Goal: Navigation & Orientation: Find specific page/section

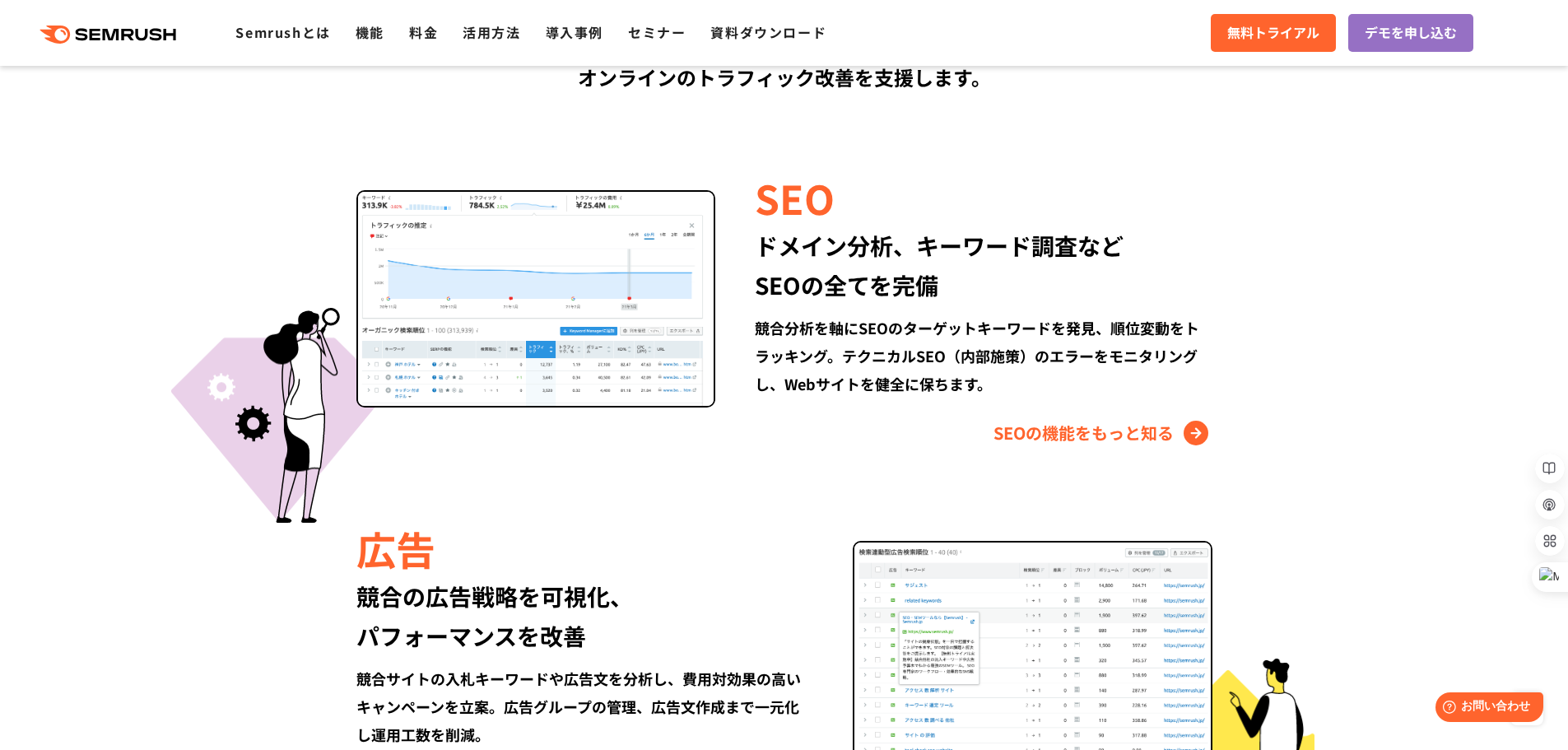
scroll to position [1563, 0]
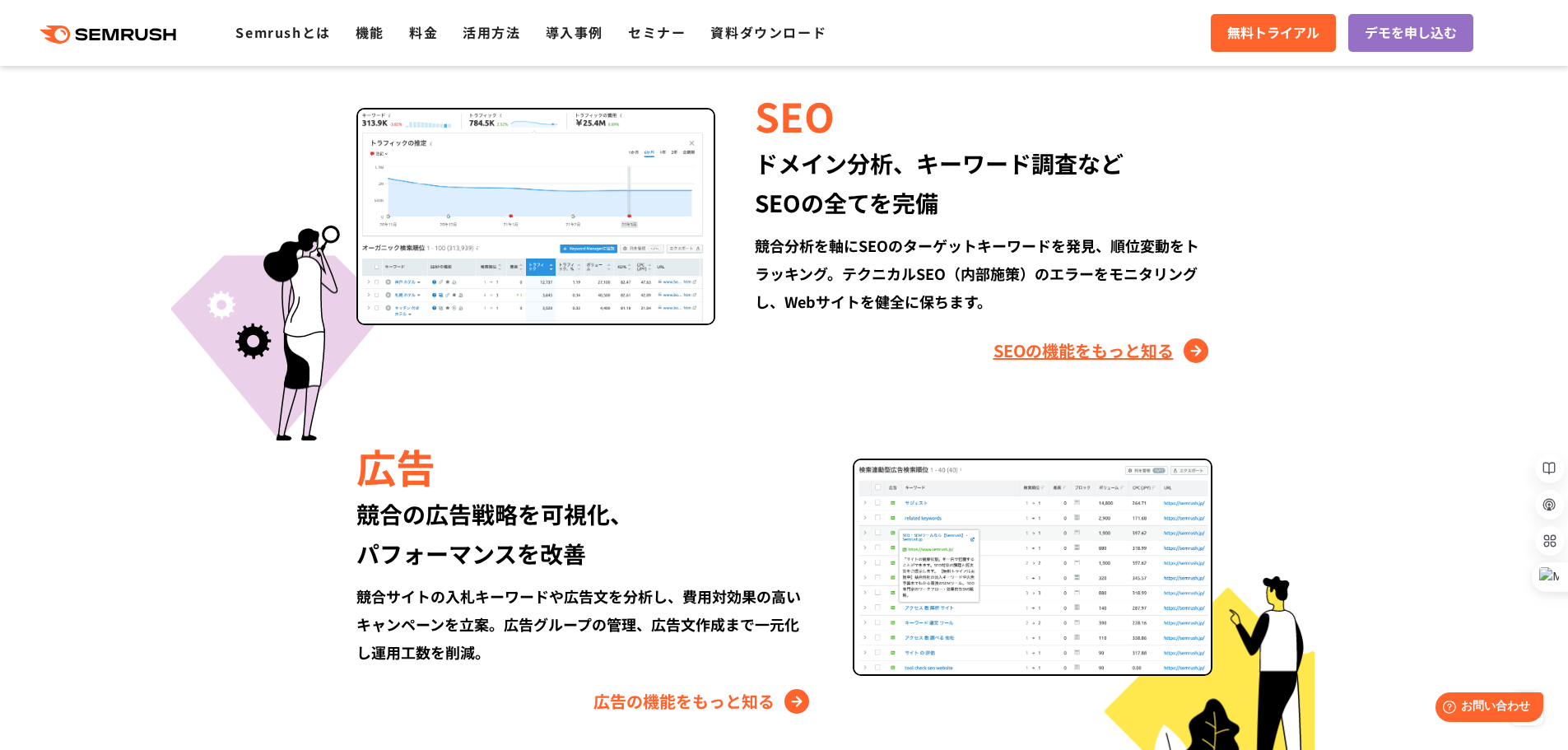
click at [1106, 348] on link "SEOの機能をもっと知る" at bounding box center [1102, 350] width 219 height 26
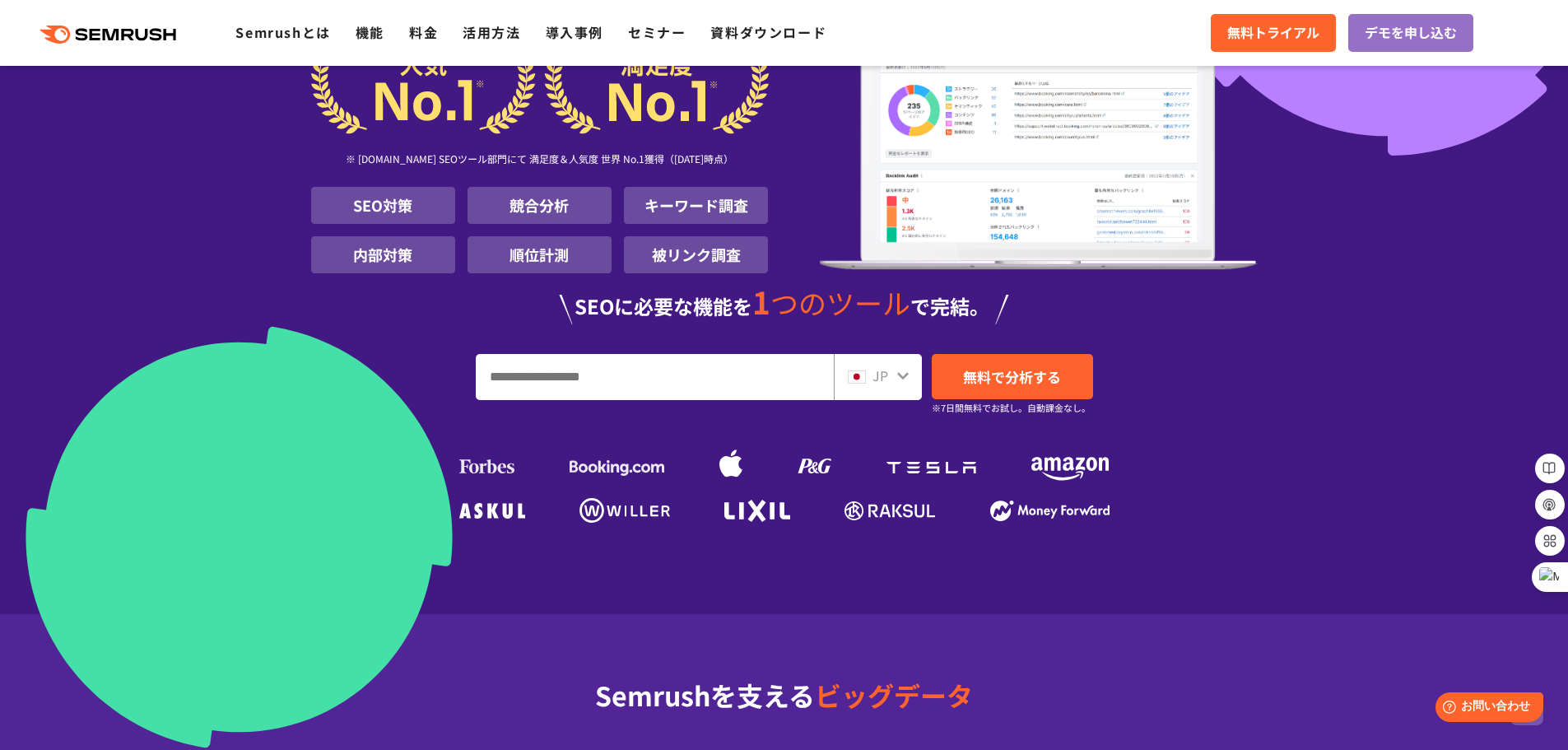
scroll to position [164, 0]
